Goal: Information Seeking & Learning: Learn about a topic

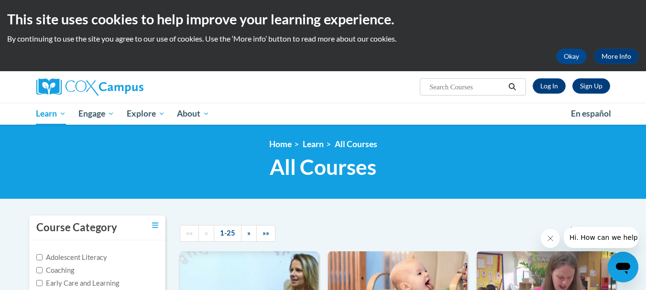
click at [468, 91] on input "Search..." at bounding box center [467, 86] width 77 height 11
type input "wriiting"
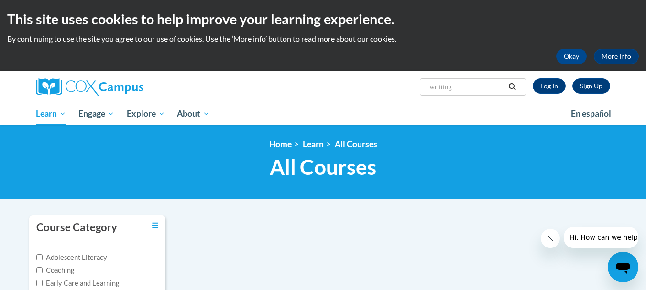
click at [473, 89] on input "wriiting" at bounding box center [467, 86] width 77 height 11
type input "writing"
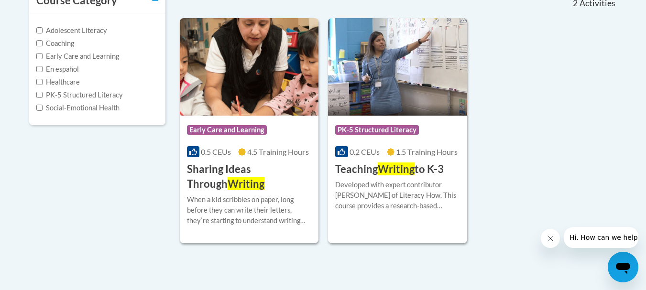
scroll to position [239, 0]
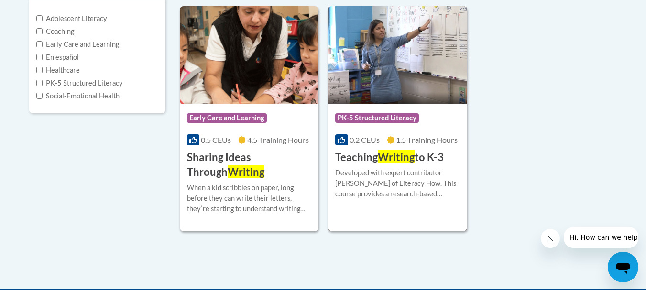
click at [439, 155] on h3 "Teaching Writing to K-3" at bounding box center [389, 157] width 109 height 15
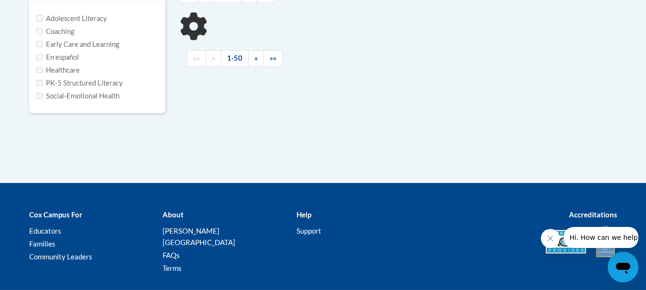
type input "writing"
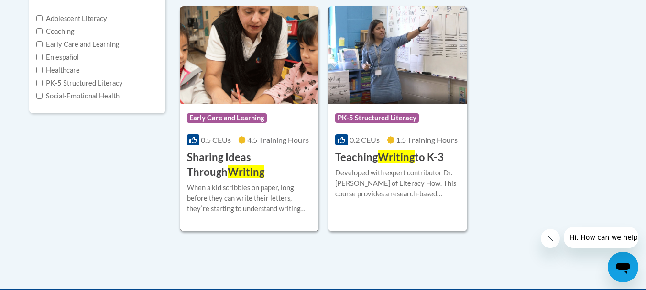
click at [251, 159] on h3 "Sharing Ideas Through Writing" at bounding box center [249, 165] width 125 height 30
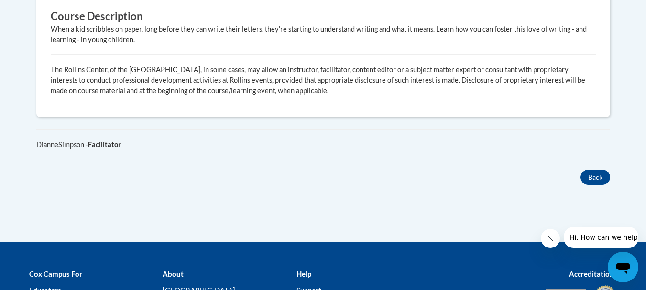
scroll to position [239, 0]
